Goal: Transaction & Acquisition: Purchase product/service

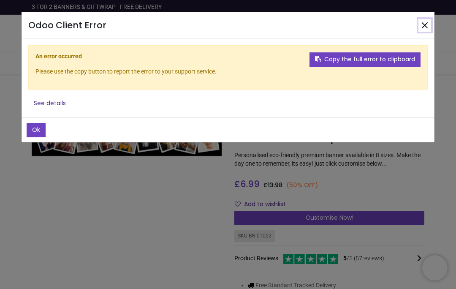
click at [424, 23] on button "Close" at bounding box center [424, 25] width 13 height 13
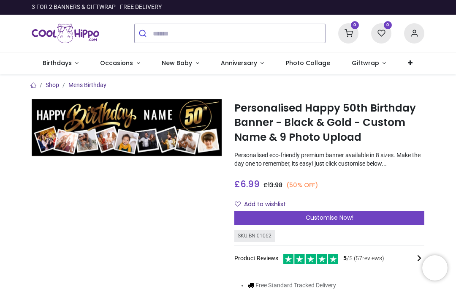
click at [431, 33] on div "0 My Cart View Cart 0 Guest" at bounding box center [228, 34] width 456 height 38
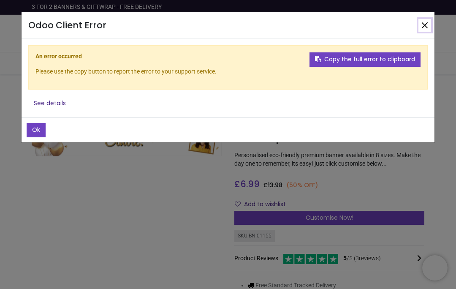
click at [430, 28] on button "Close" at bounding box center [424, 25] width 13 height 13
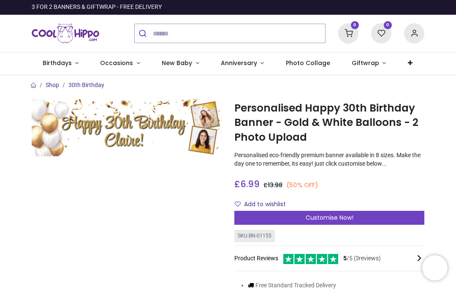
click at [340, 218] on span "Customise Now!" at bounding box center [330, 217] width 48 height 8
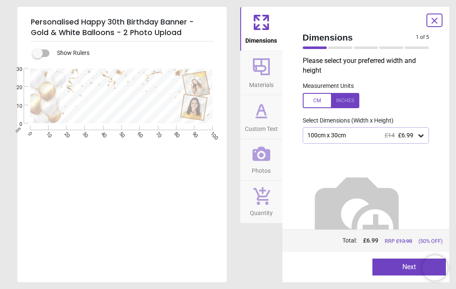
click at [350, 105] on div at bounding box center [331, 100] width 57 height 15
click at [416, 137] on div "39.4" x 11.8" (3ft 3" x 1ft) £14 £6.99" at bounding box center [362, 135] width 111 height 7
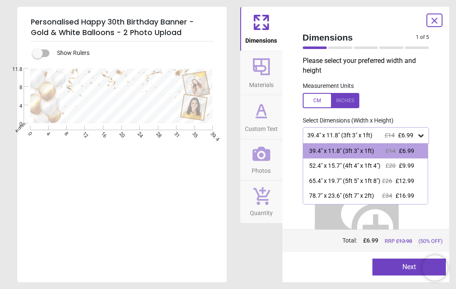
click at [419, 153] on div "39.4" x 11.8" (3ft 3" x 1ft) £14 £6.99" at bounding box center [365, 151] width 125 height 15
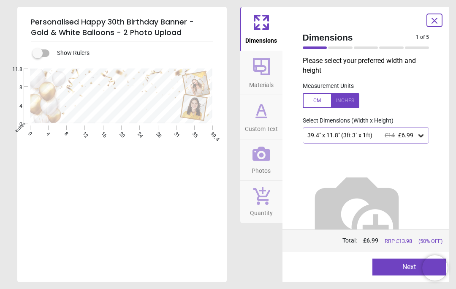
click at [418, 269] on button "Next" at bounding box center [408, 266] width 73 height 17
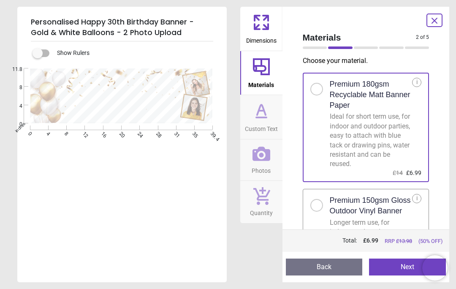
click at [404, 97] on h2 "Premium 180gsm Recyclable Matt Banner Paper" at bounding box center [371, 95] width 83 height 32
click at [402, 269] on button "Next" at bounding box center [407, 266] width 77 height 17
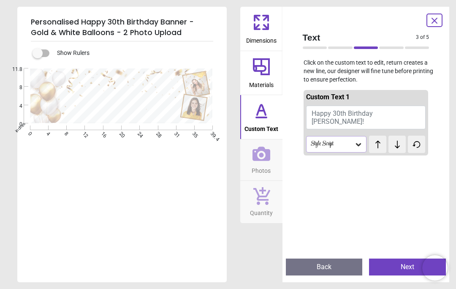
click at [344, 116] on span "Happy 30th Birthday [PERSON_NAME]!" at bounding box center [342, 117] width 61 height 16
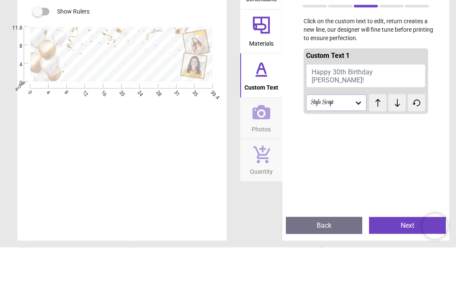
click at [323, 109] on span "Happy 30th Birthday [PERSON_NAME]!" at bounding box center [342, 117] width 61 height 16
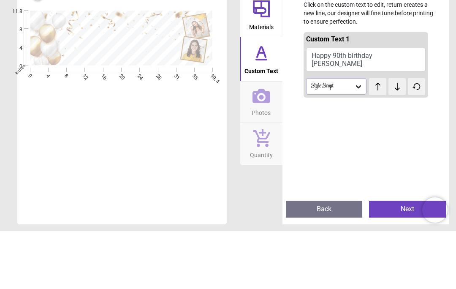
type textarea "**********"
click at [377, 106] on button "Happy 90th birthday [PERSON_NAME]" at bounding box center [366, 118] width 120 height 24
click at [416, 106] on button "Happy 90th birthday [PERSON_NAME]" at bounding box center [366, 118] width 120 height 24
click at [411, 106] on button "Happy 90th birthday [PERSON_NAME]" at bounding box center [366, 118] width 120 height 24
click at [148, 94] on textarea "**********" at bounding box center [118, 100] width 121 height 12
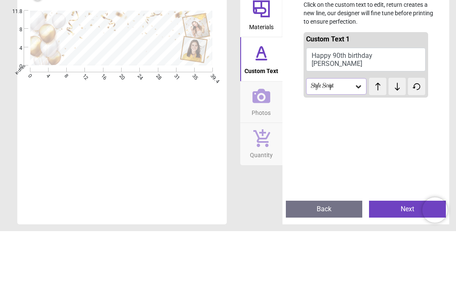
click at [372, 106] on button "Happy 90th birthday [PERSON_NAME]" at bounding box center [366, 118] width 120 height 24
click at [400, 136] on button at bounding box center [396, 144] width 17 height 17
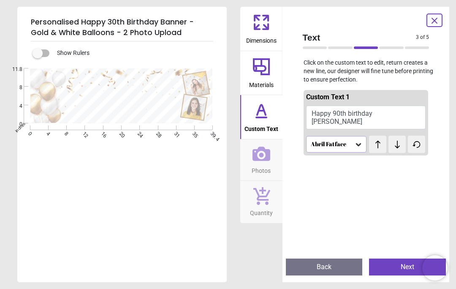
click at [399, 48] on div at bounding box center [391, 47] width 24 height 3
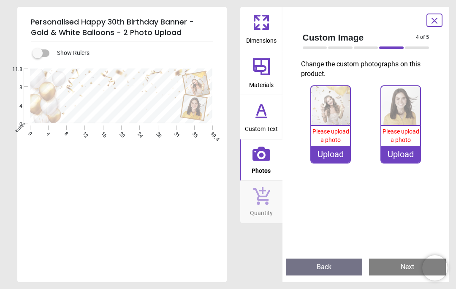
click at [267, 116] on icon at bounding box center [261, 111] width 20 height 20
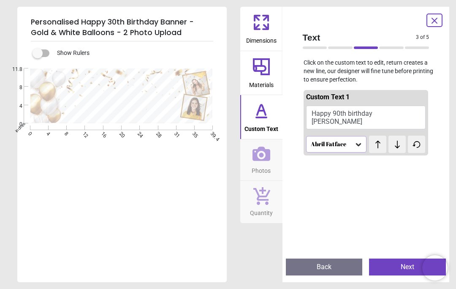
click at [363, 145] on div "Abril Fatface" at bounding box center [336, 144] width 61 height 16
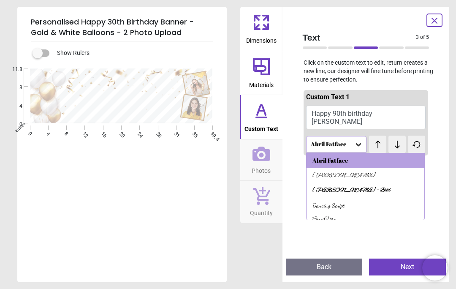
click at [354, 188] on div "[PERSON_NAME] - Bold" at bounding box center [351, 190] width 78 height 8
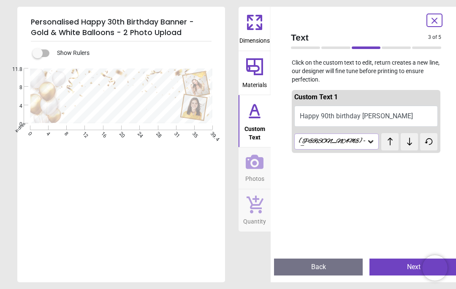
click at [361, 145] on div "[PERSON_NAME] - Bold" at bounding box center [336, 141] width 84 height 16
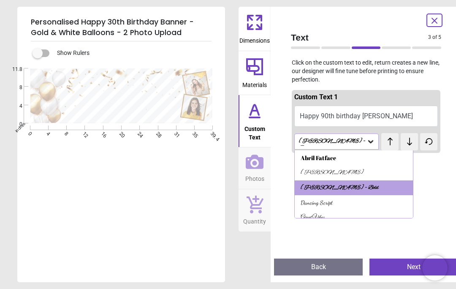
click at [341, 206] on div "Dancing Script" at bounding box center [354, 202] width 118 height 15
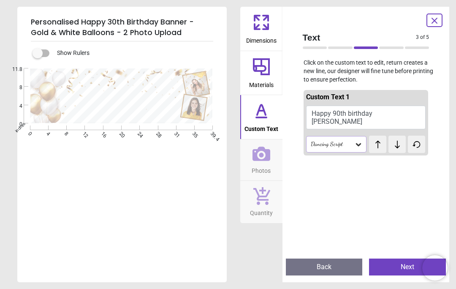
click at [380, 146] on button at bounding box center [377, 144] width 17 height 17
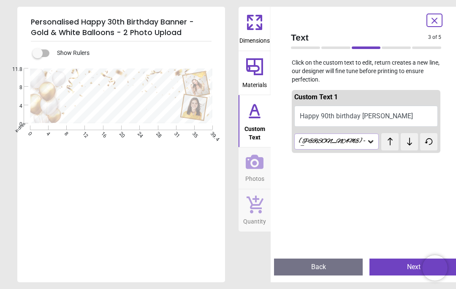
click at [384, 143] on icon at bounding box center [390, 141] width 13 height 8
click at [381, 146] on button at bounding box center [389, 141] width 17 height 17
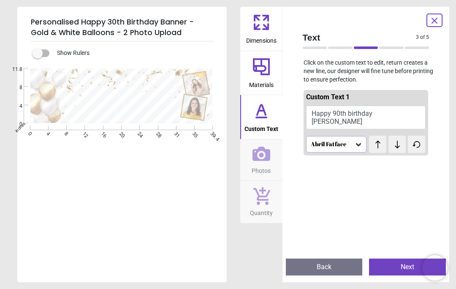
click at [381, 144] on icon at bounding box center [378, 144] width 13 height 8
click at [399, 267] on button "Next" at bounding box center [407, 266] width 77 height 17
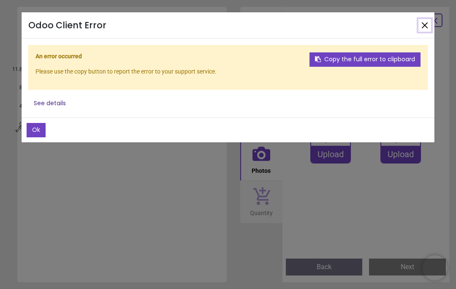
click at [431, 24] on button "Close" at bounding box center [424, 25] width 13 height 13
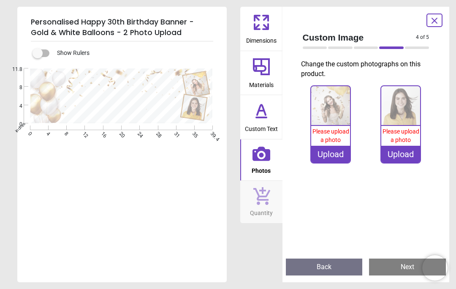
click at [334, 117] on img at bounding box center [330, 105] width 39 height 39
click at [405, 137] on span "Please upload a photo" at bounding box center [401, 135] width 37 height 15
click at [264, 158] on icon at bounding box center [262, 154] width 18 height 14
click at [263, 157] on icon at bounding box center [262, 154] width 18 height 18
click at [265, 160] on icon at bounding box center [262, 154] width 18 height 18
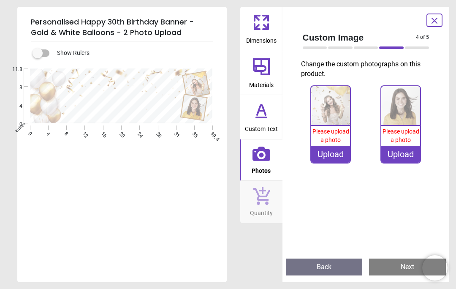
click at [265, 159] on icon at bounding box center [262, 154] width 18 height 14
click at [267, 159] on icon at bounding box center [262, 154] width 18 height 14
click at [435, 24] on icon at bounding box center [434, 21] width 10 height 10
